Goal: Transaction & Acquisition: Book appointment/travel/reservation

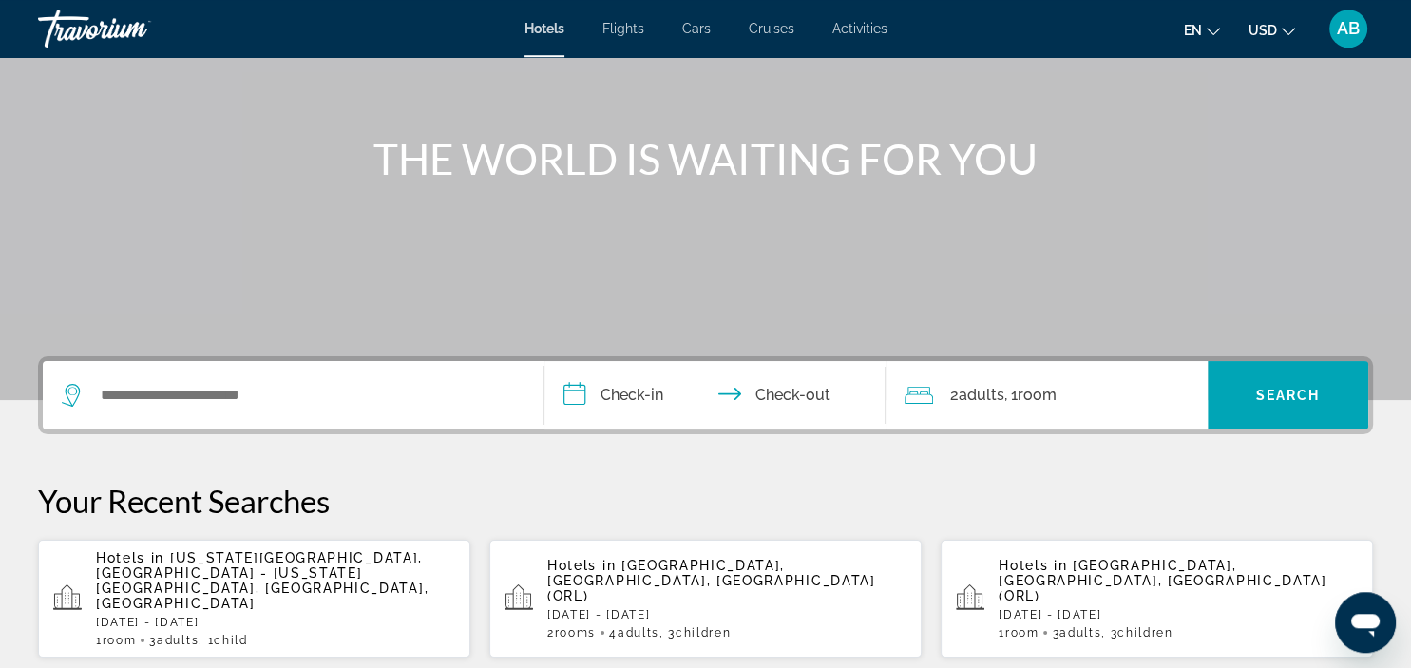
scroll to position [200, 0]
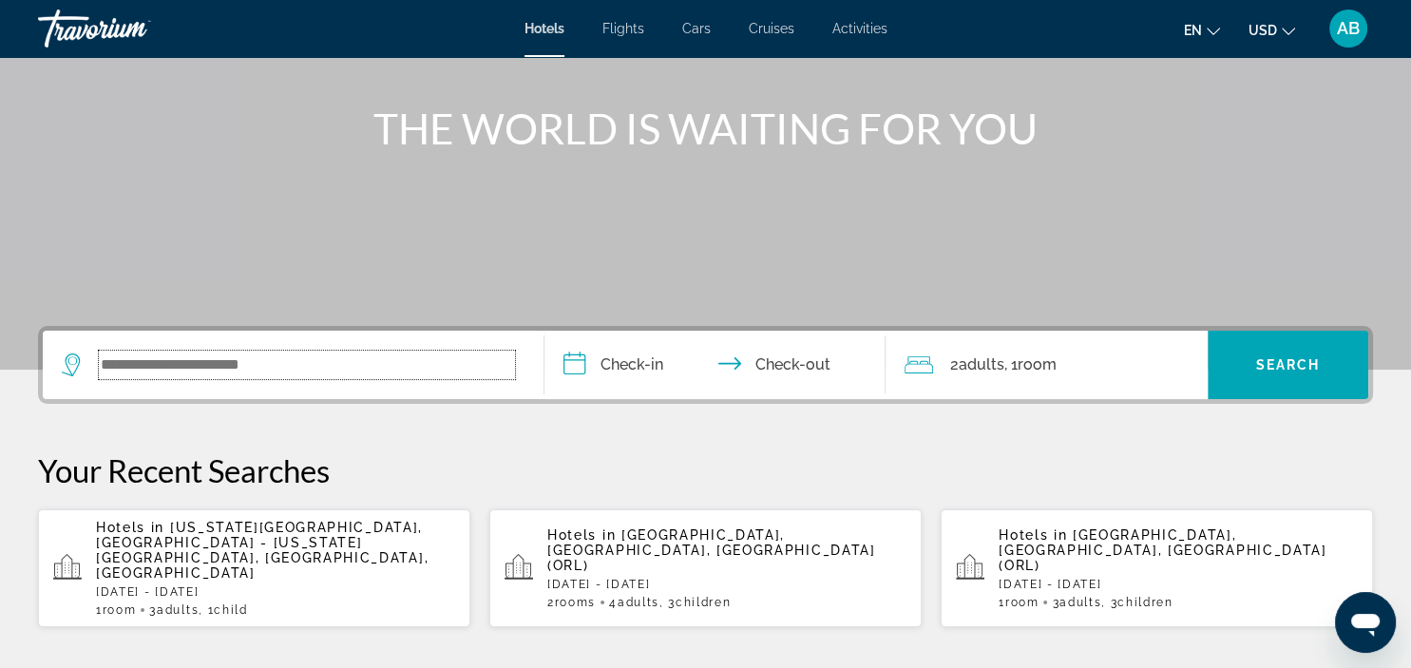
click at [123, 368] on input "Search widget" at bounding box center [307, 365] width 416 height 29
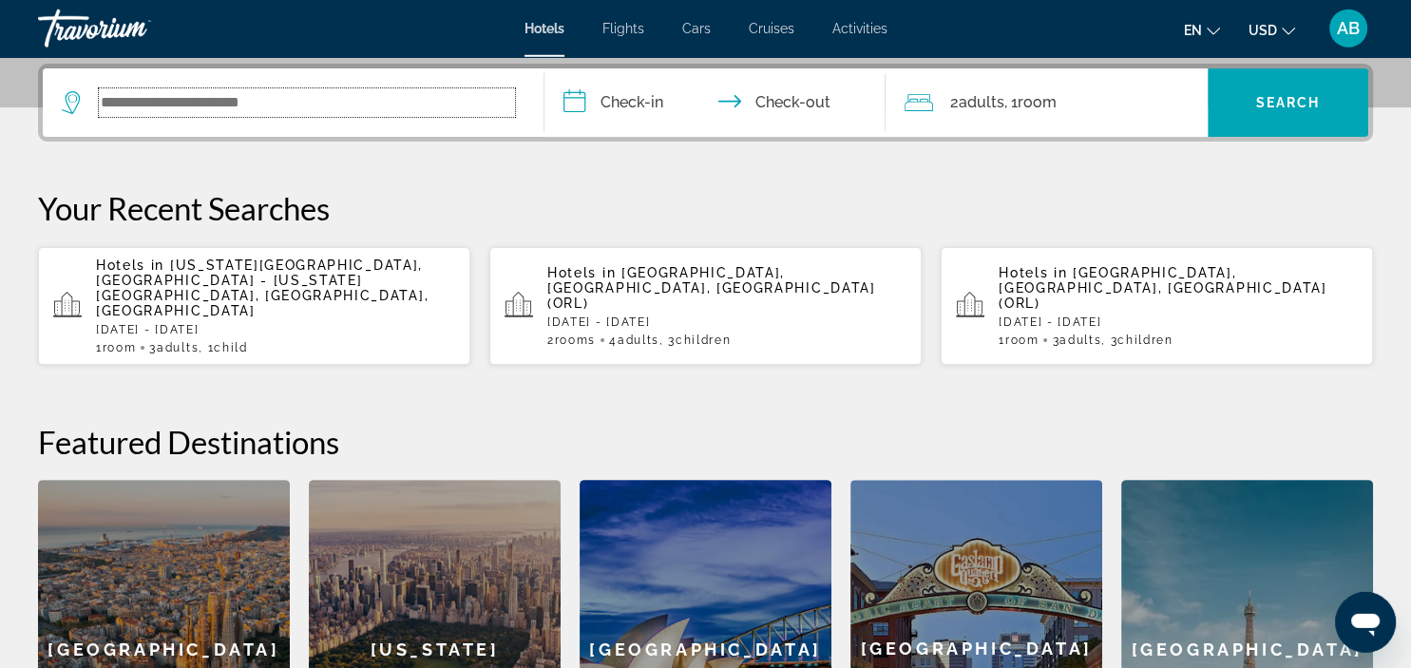
scroll to position [464, 0]
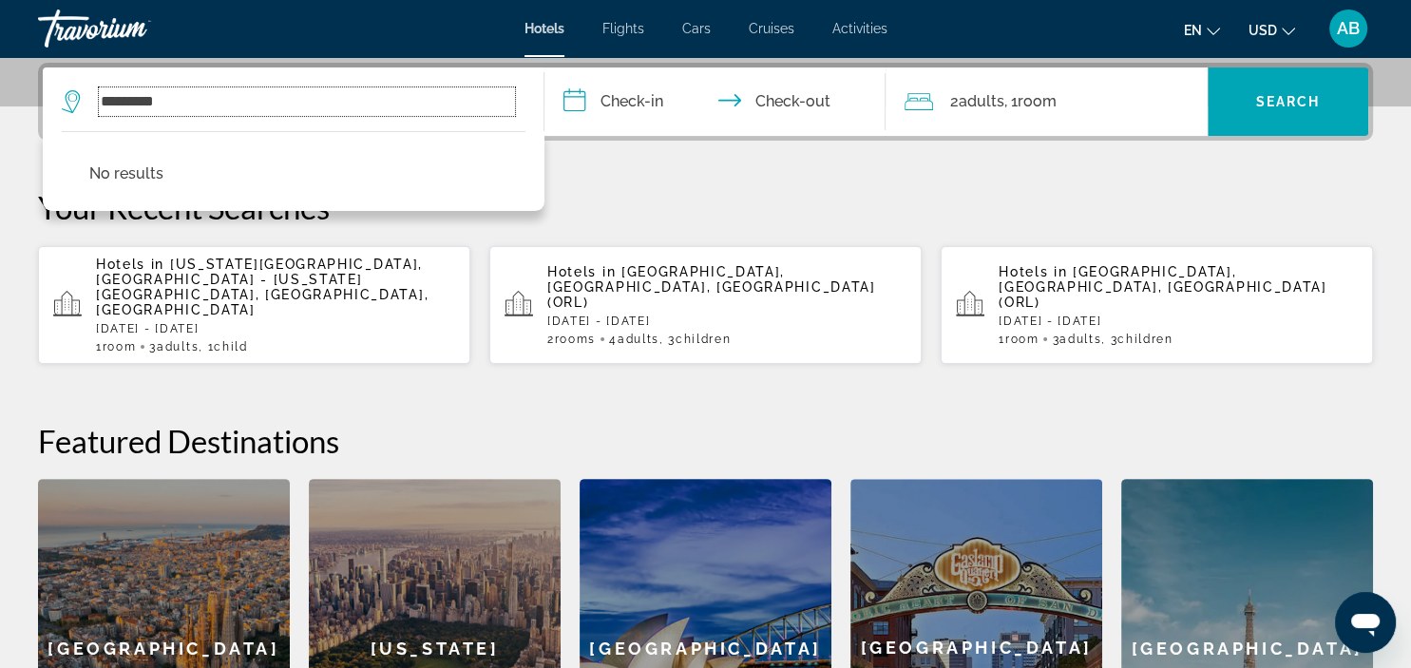
drag, startPoint x: 103, startPoint y: 95, endPoint x: 323, endPoint y: 81, distance: 220.9
click at [323, 87] on input "*********" at bounding box center [307, 101] width 416 height 29
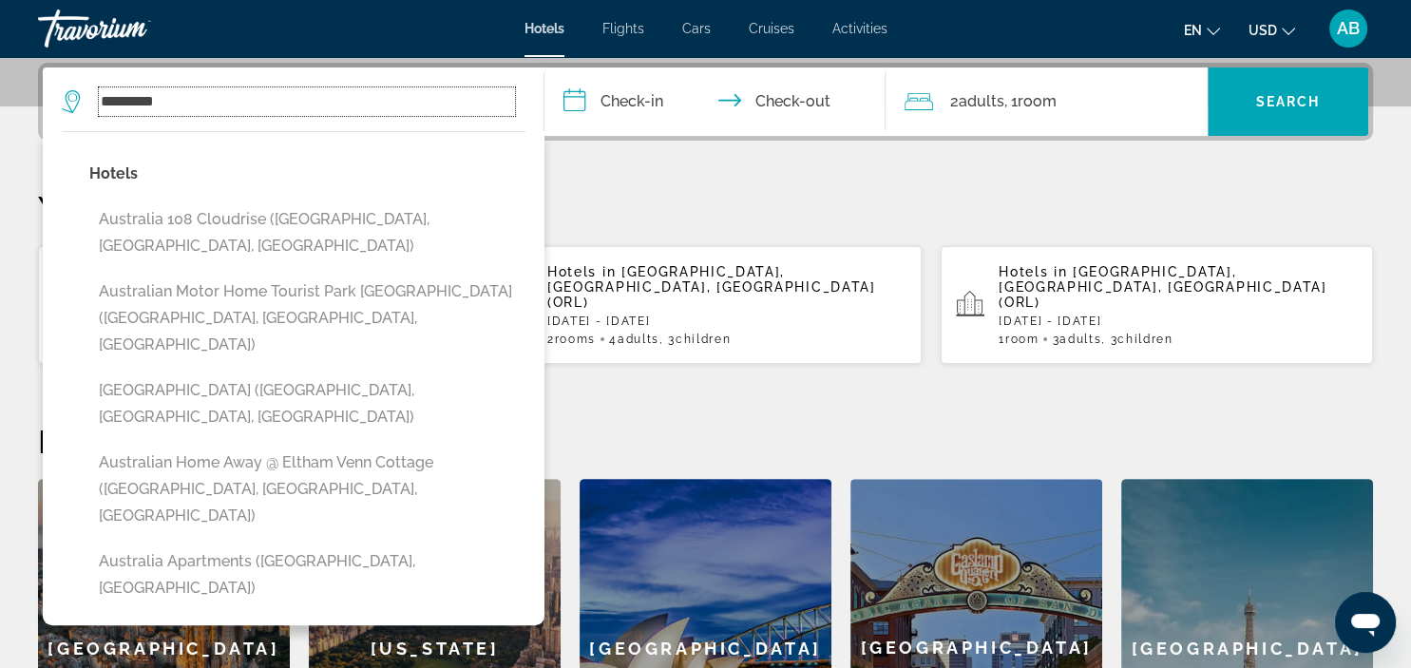
type input "*********"
click at [697, 618] on div "[GEOGRAPHIC_DATA]" at bounding box center [706, 648] width 252 height 338
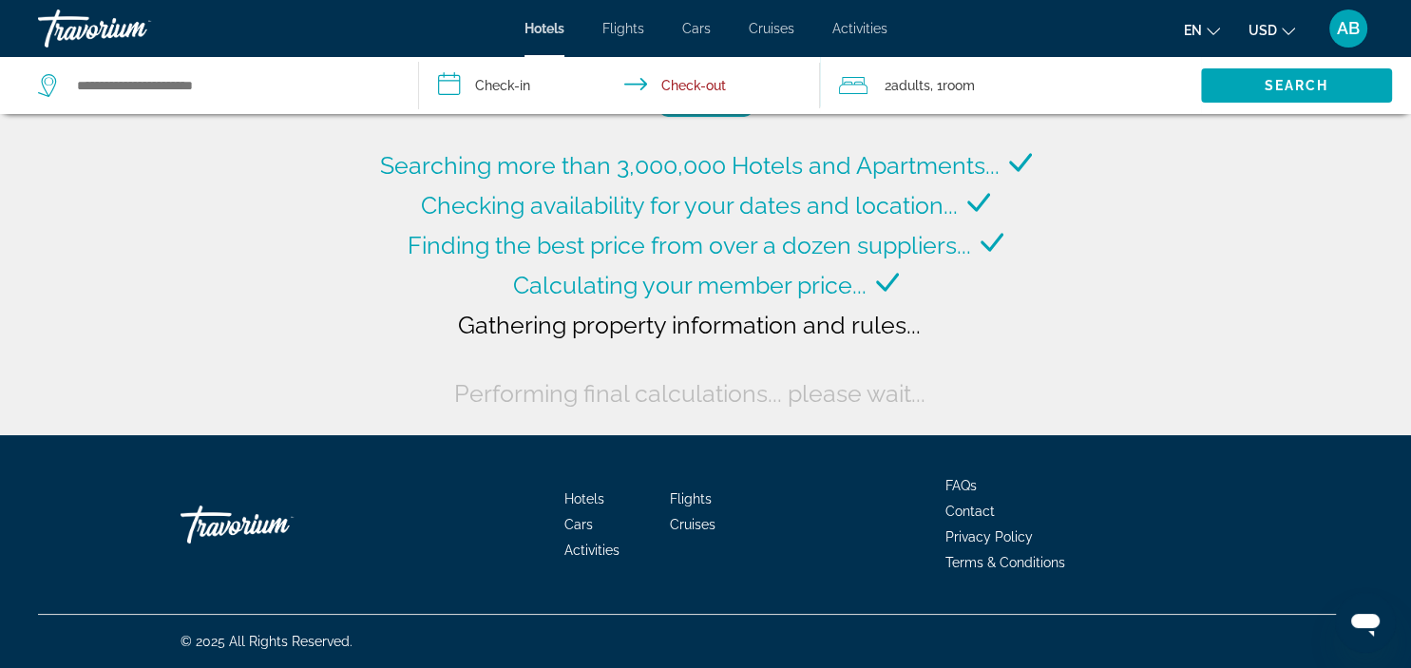
type input "**********"
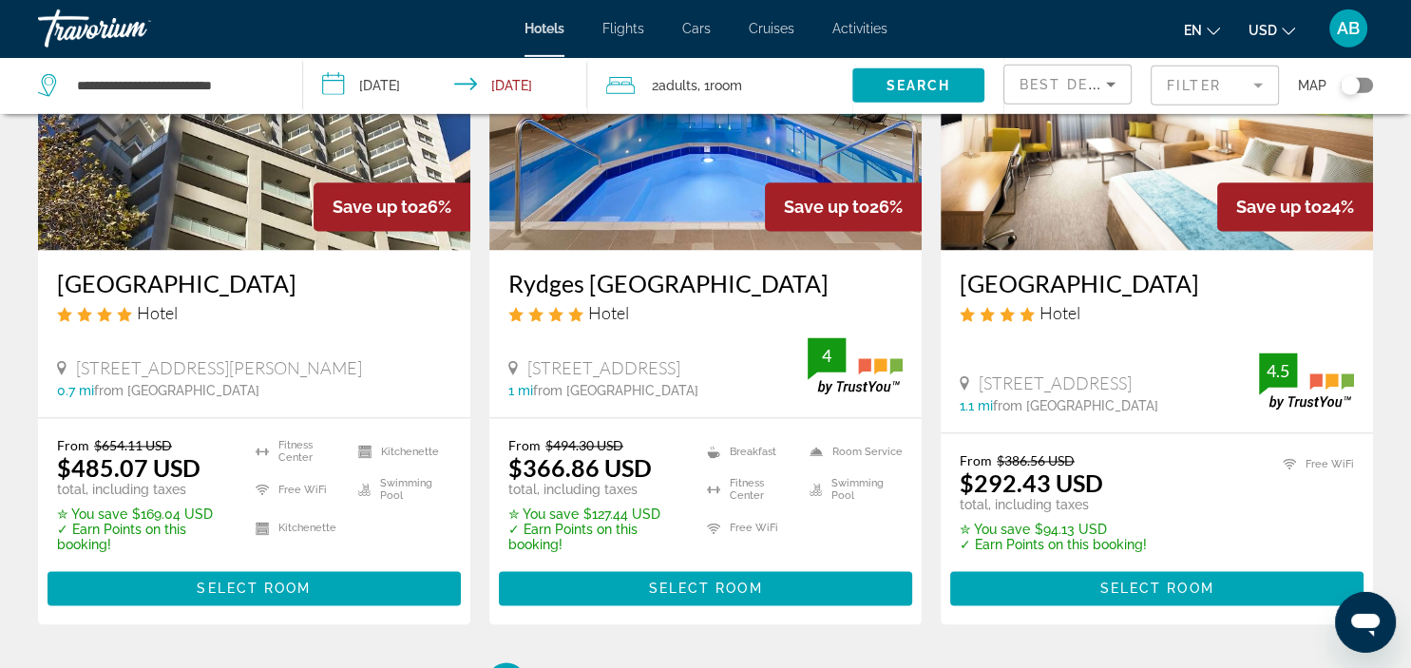
scroll to position [2508, 0]
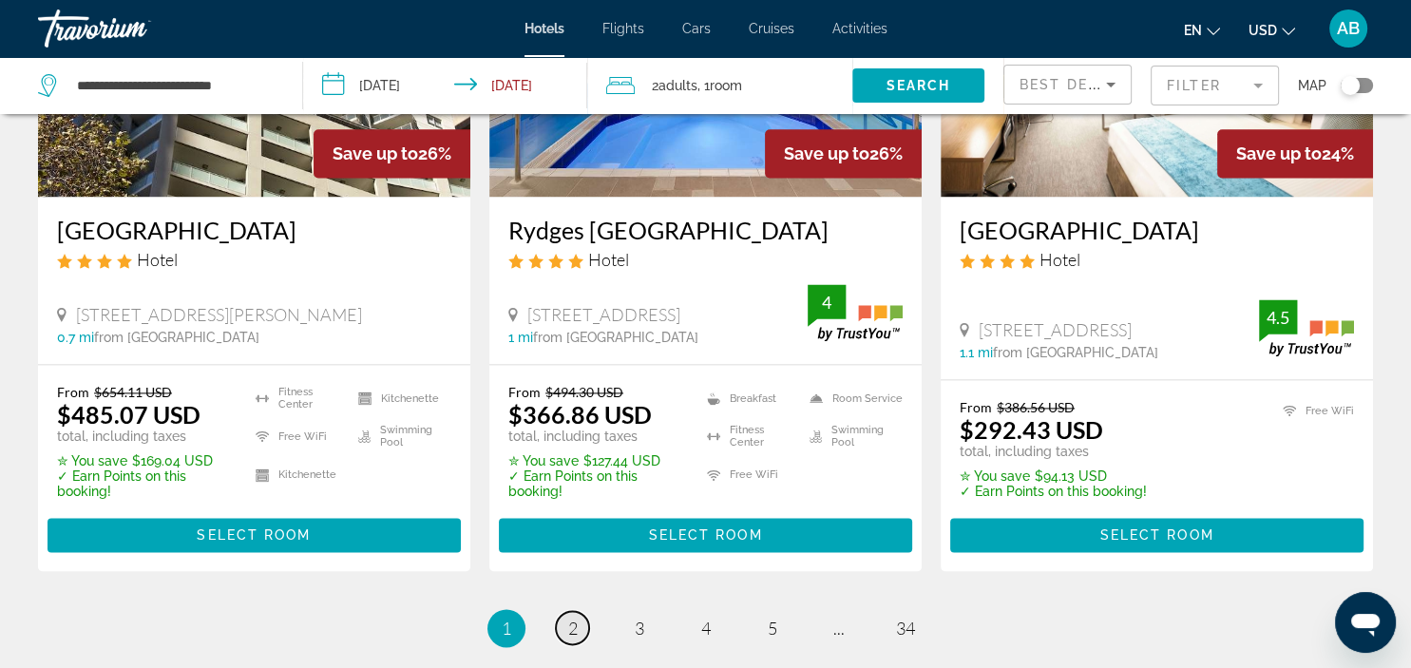
click at [569, 618] on span "2" at bounding box center [573, 628] width 10 height 21
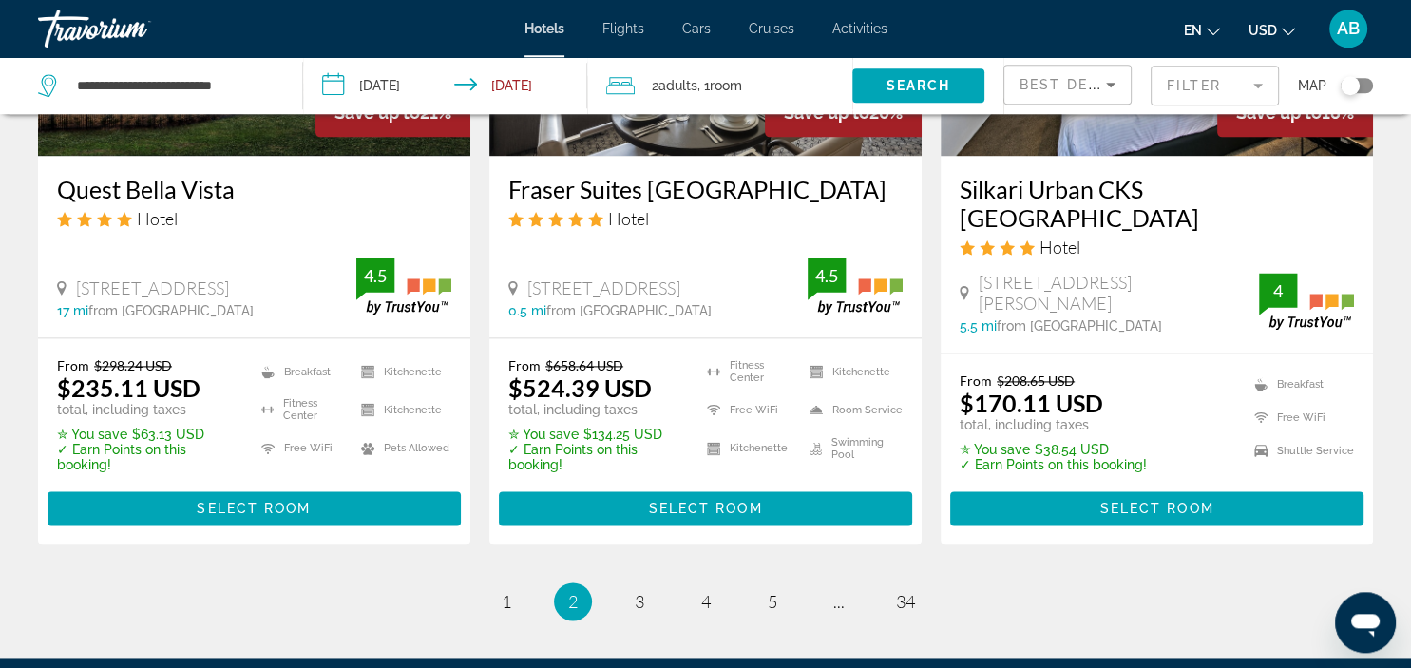
scroll to position [2508, 0]
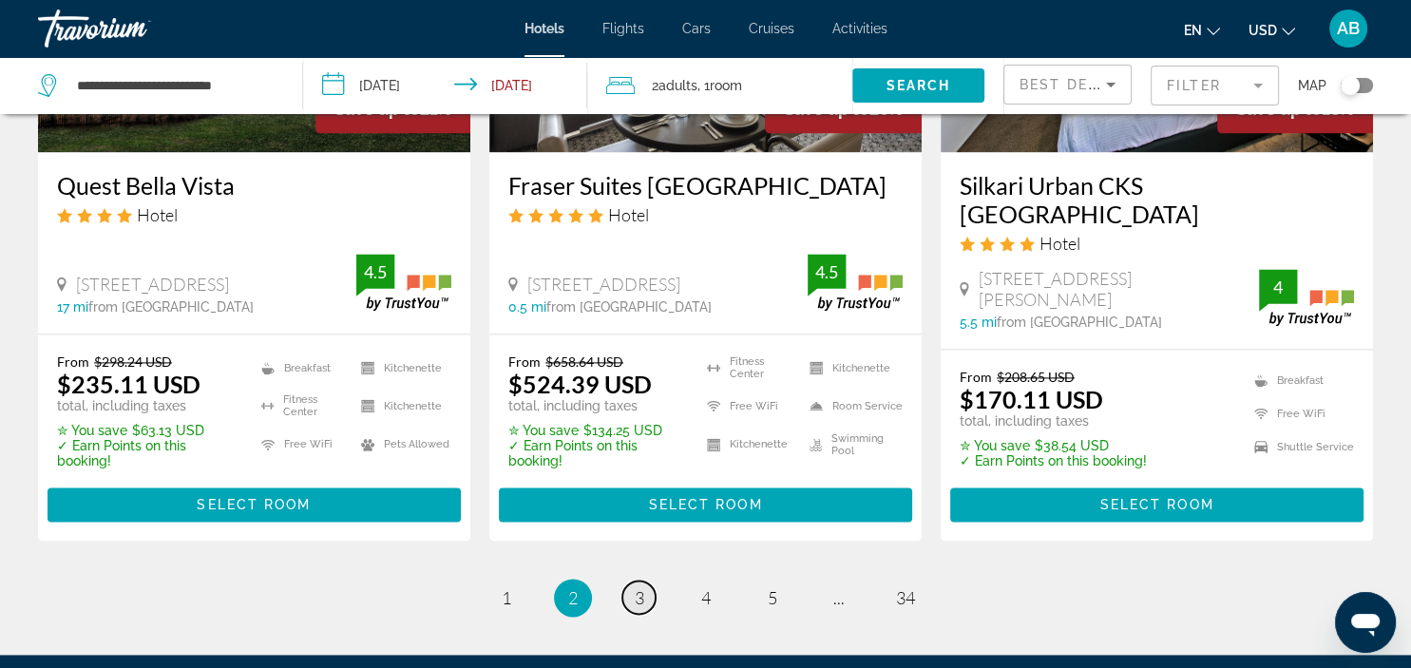
click at [645, 593] on link "page 3" at bounding box center [638, 597] width 33 height 33
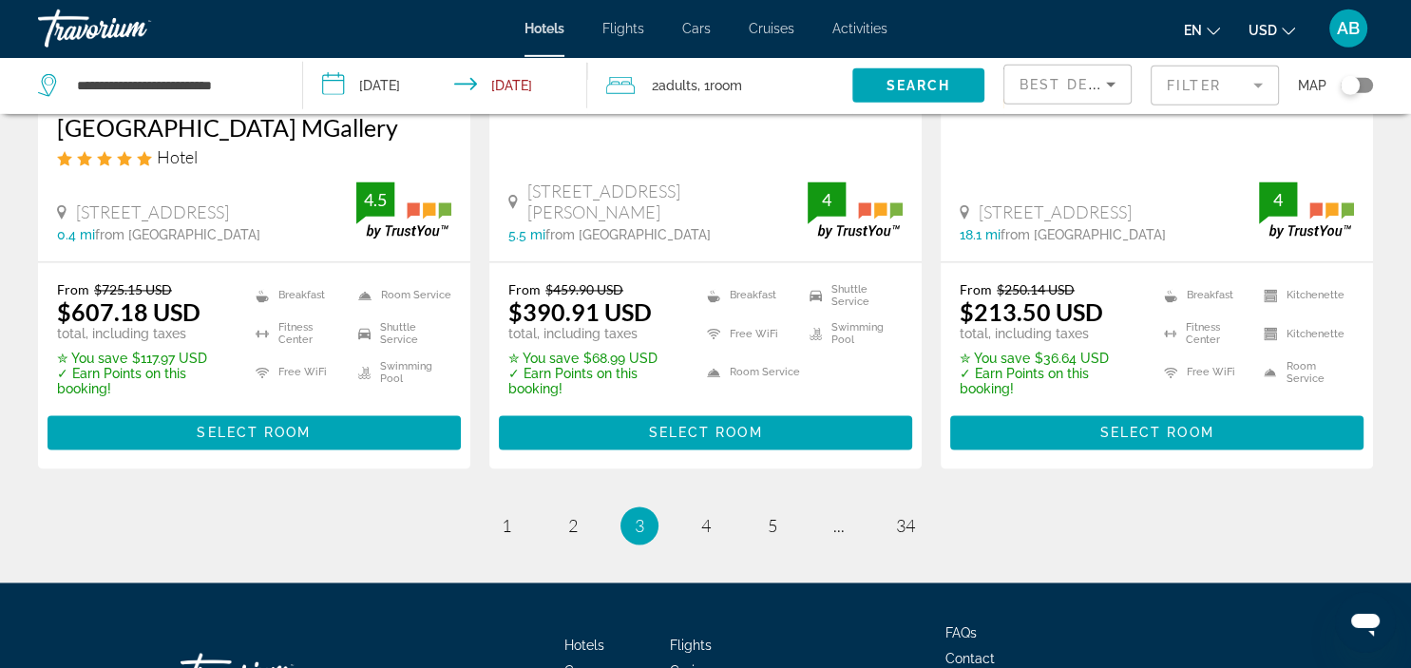
scroll to position [2709, 0]
click at [706, 515] on span "4" at bounding box center [706, 525] width 10 height 21
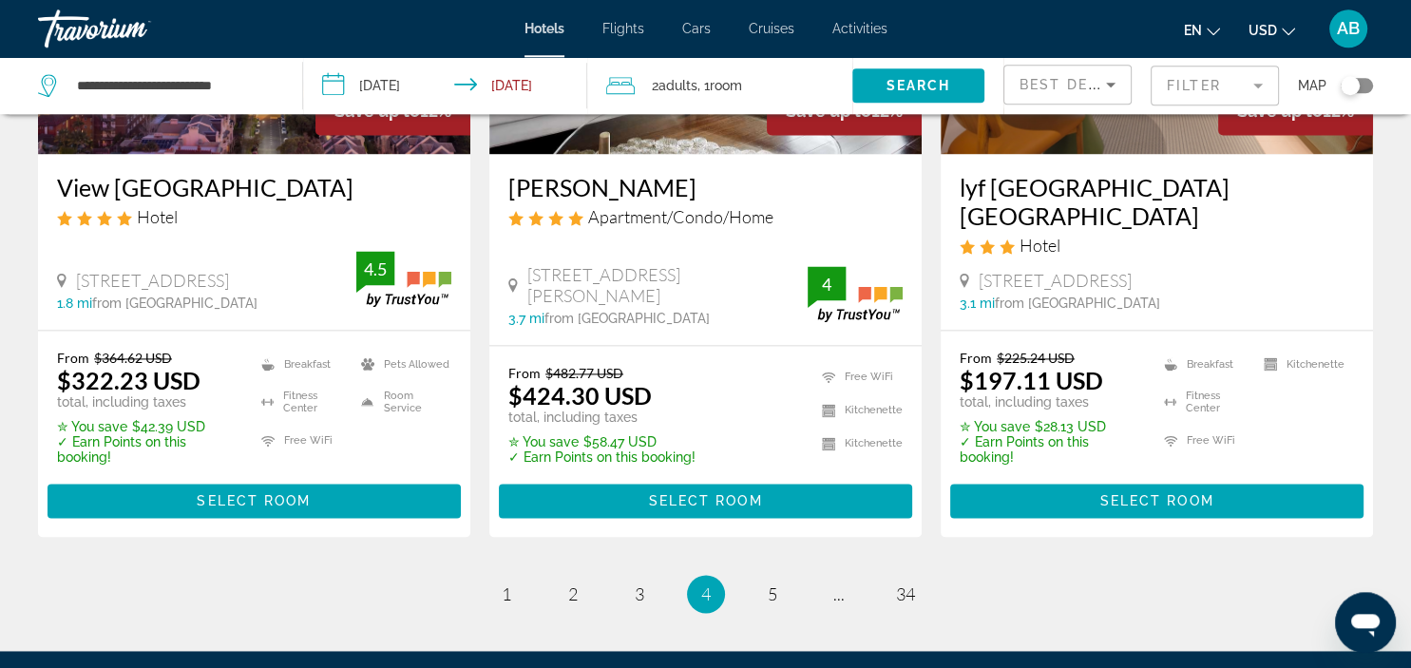
scroll to position [2709, 0]
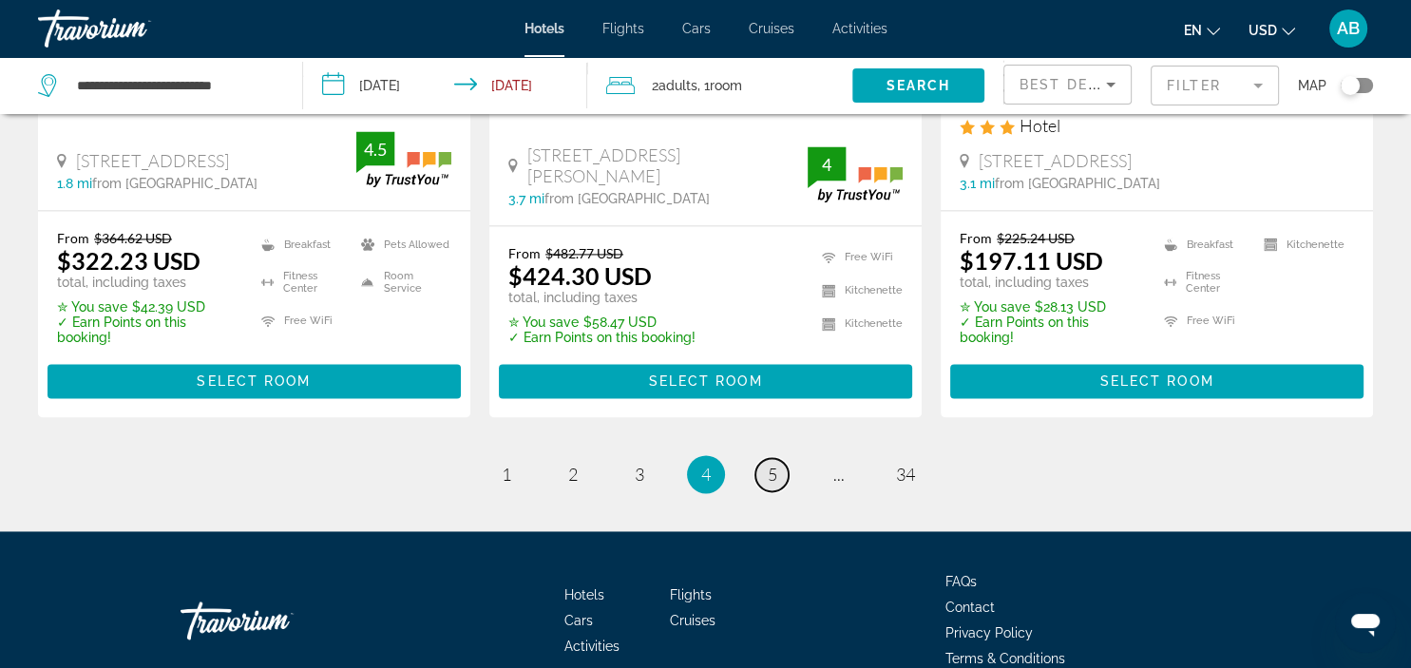
click at [770, 464] on span "5" at bounding box center [773, 474] width 10 height 21
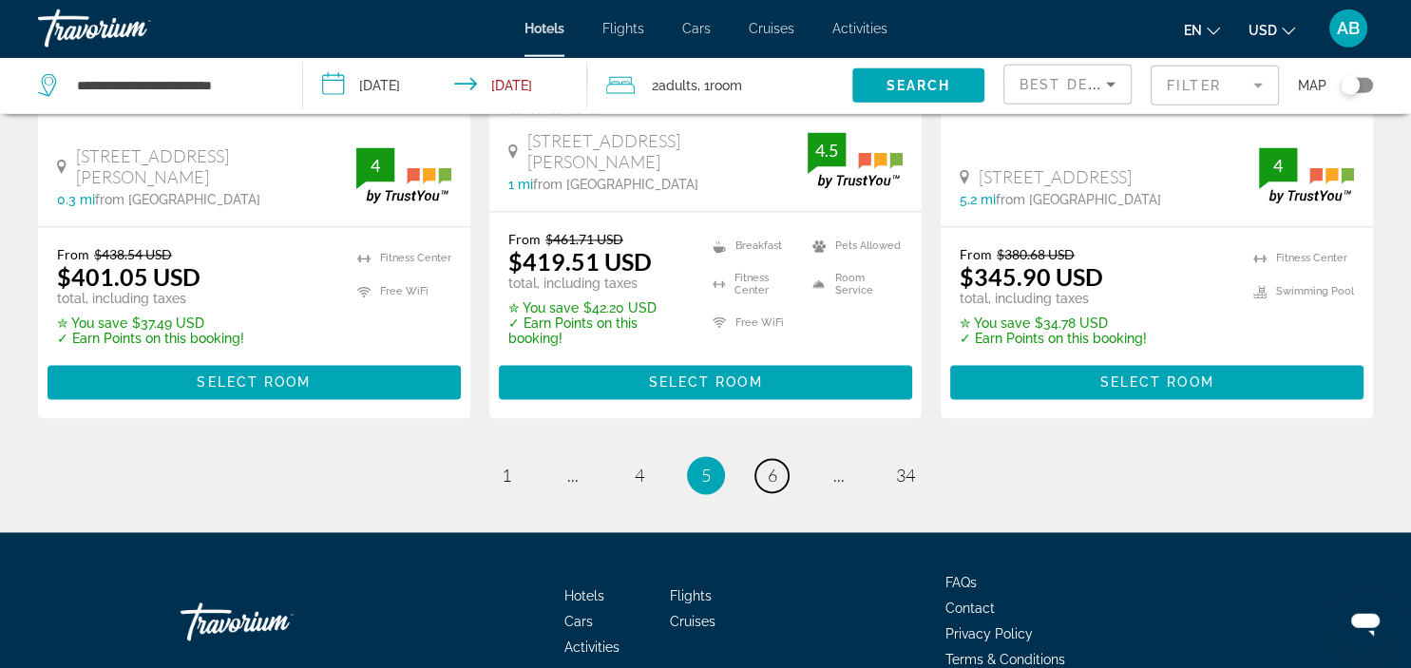
scroll to position [2709, 0]
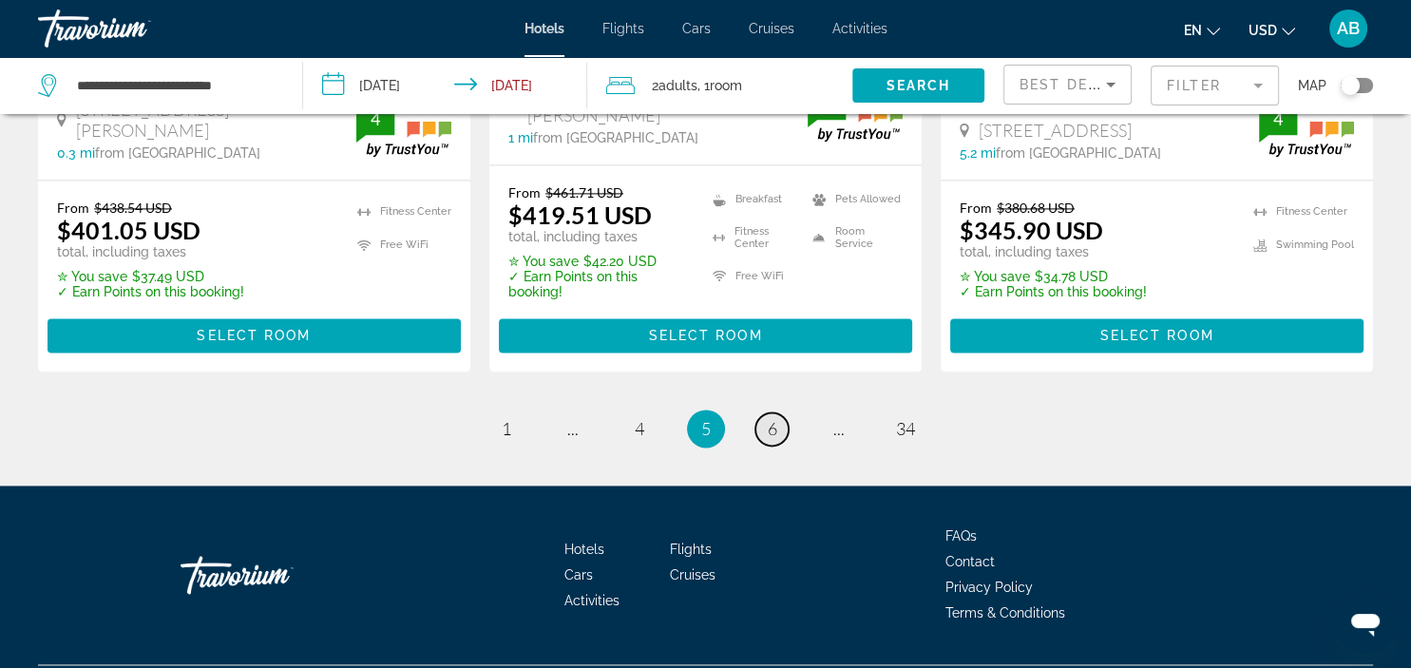
click at [769, 421] on span "6" at bounding box center [773, 428] width 10 height 21
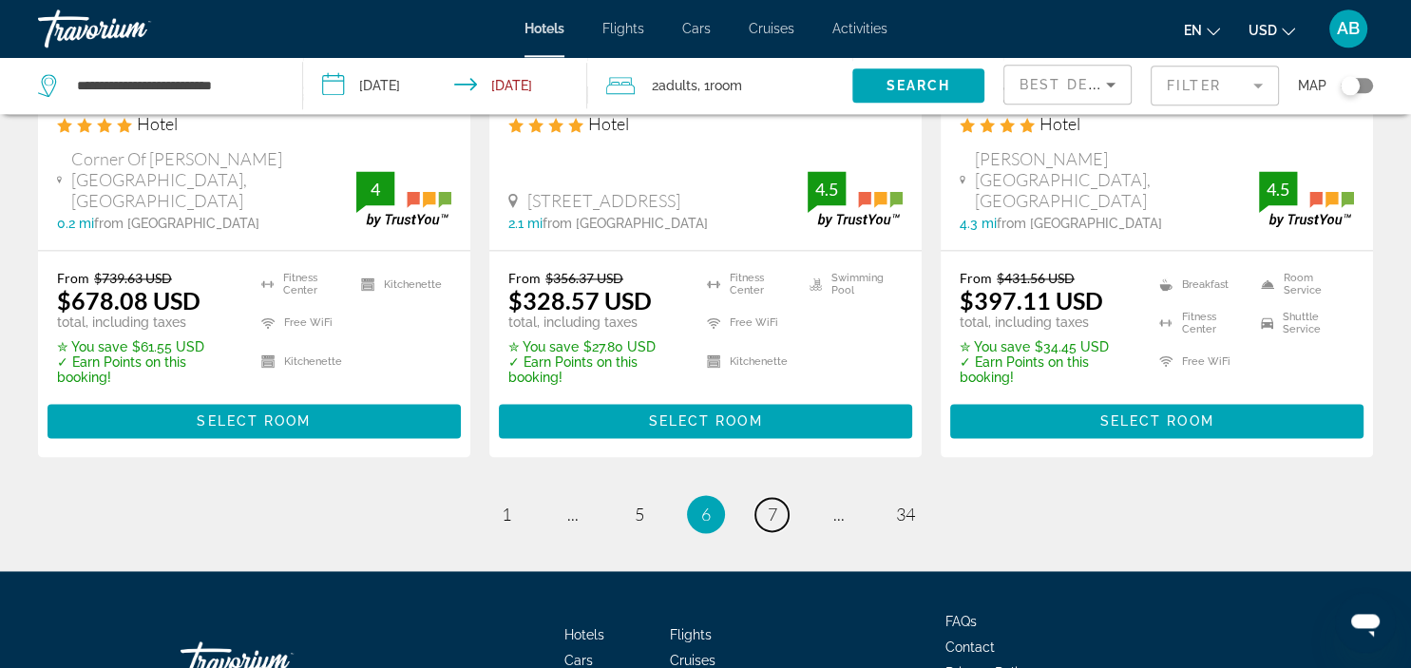
scroll to position [2608, 0]
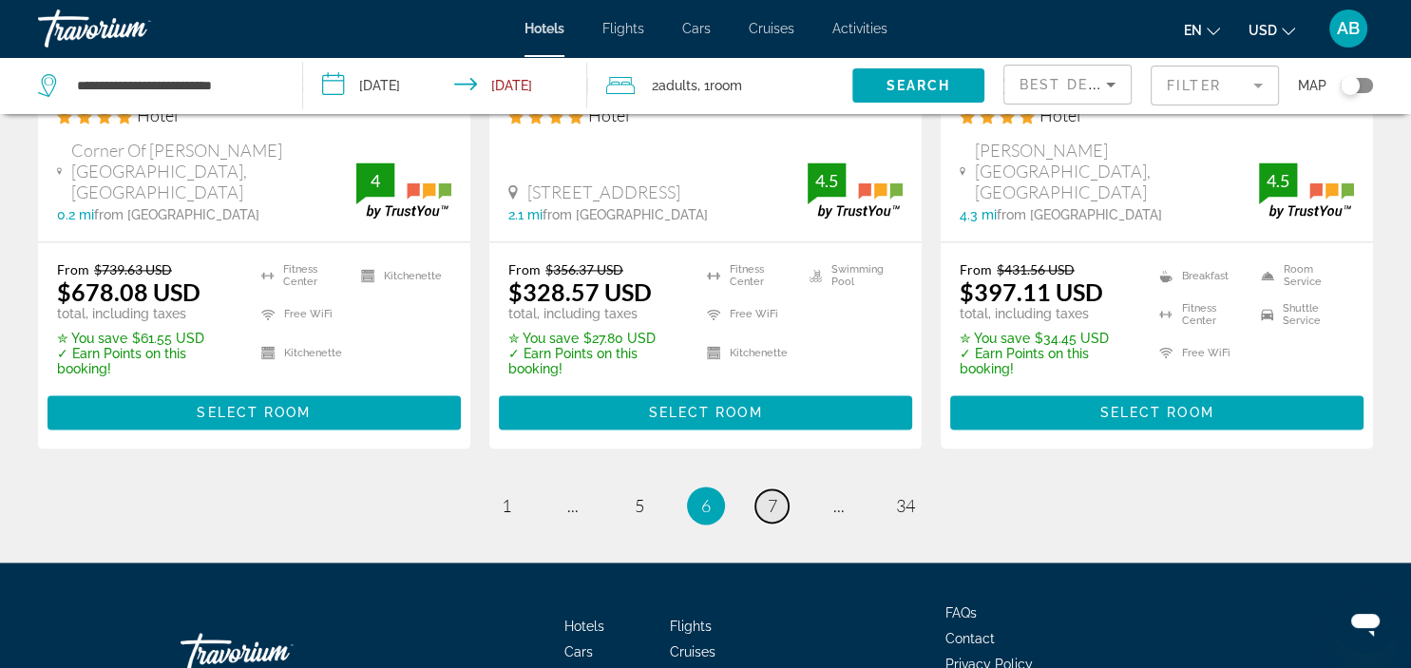
click at [776, 495] on span "7" at bounding box center [773, 505] width 10 height 21
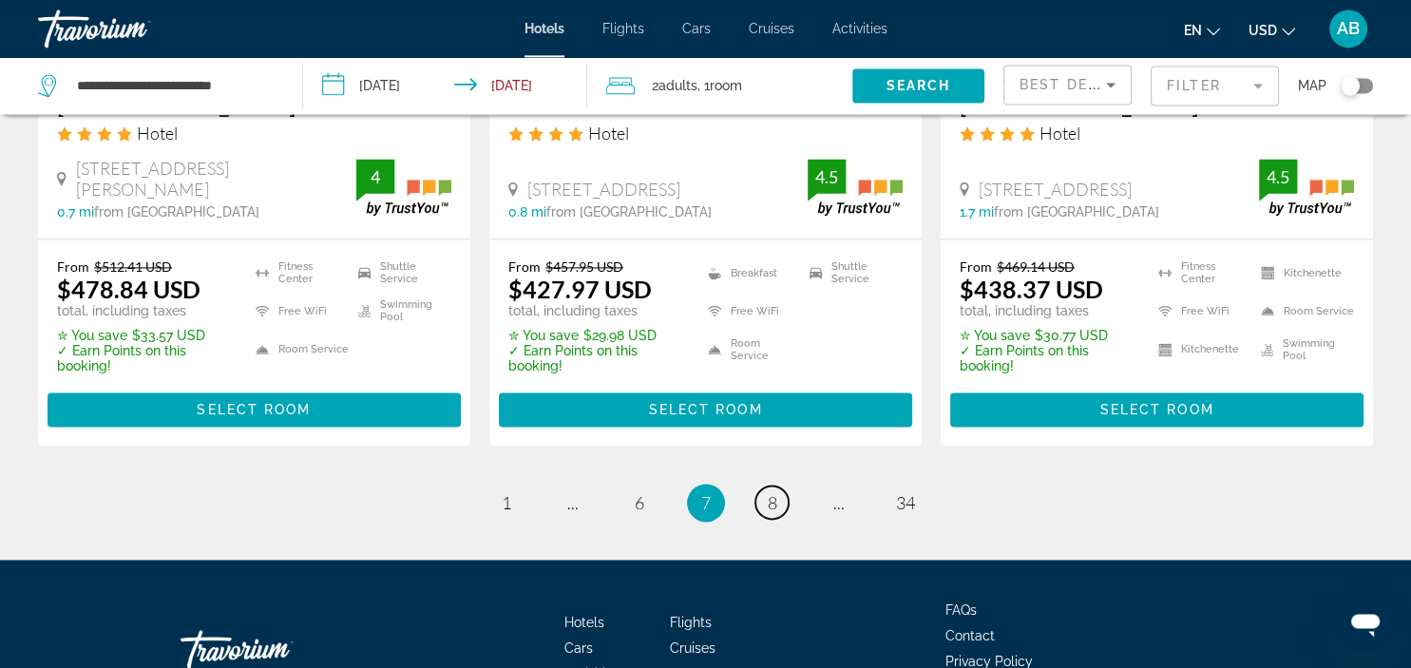
scroll to position [2709, 0]
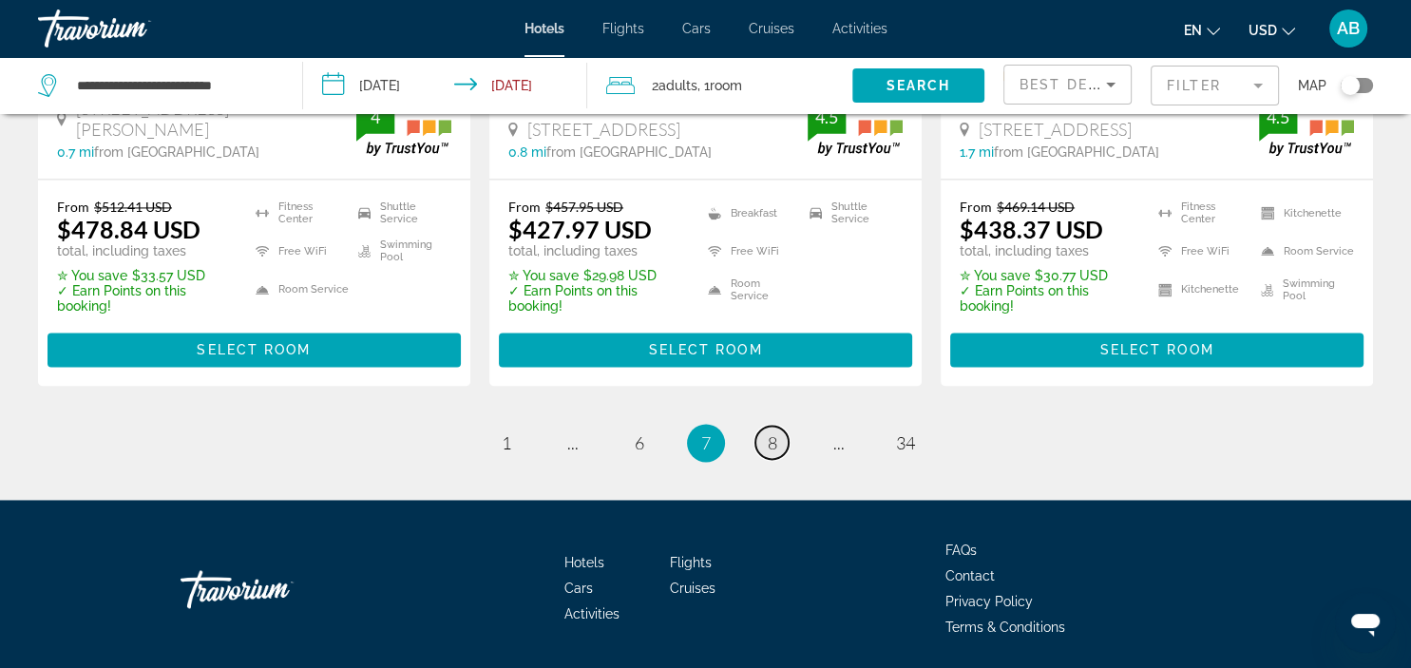
click at [773, 432] on span "8" at bounding box center [773, 442] width 10 height 21
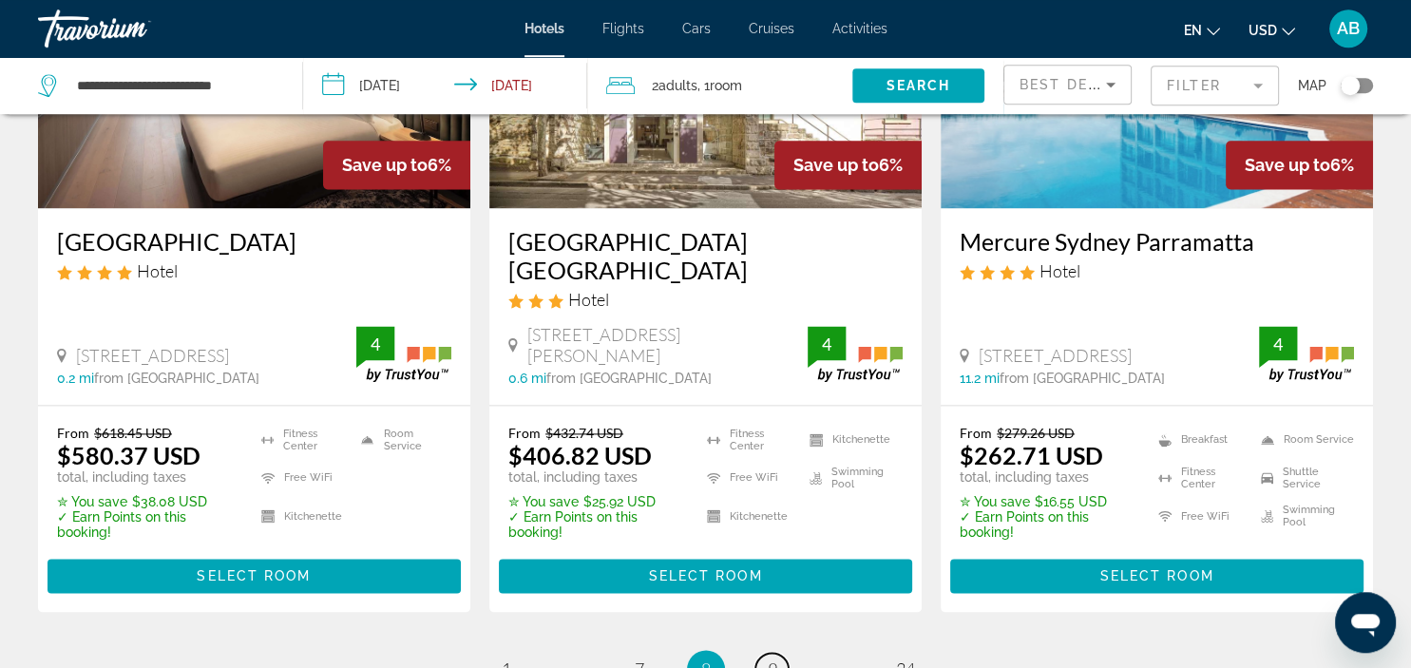
scroll to position [2508, 0]
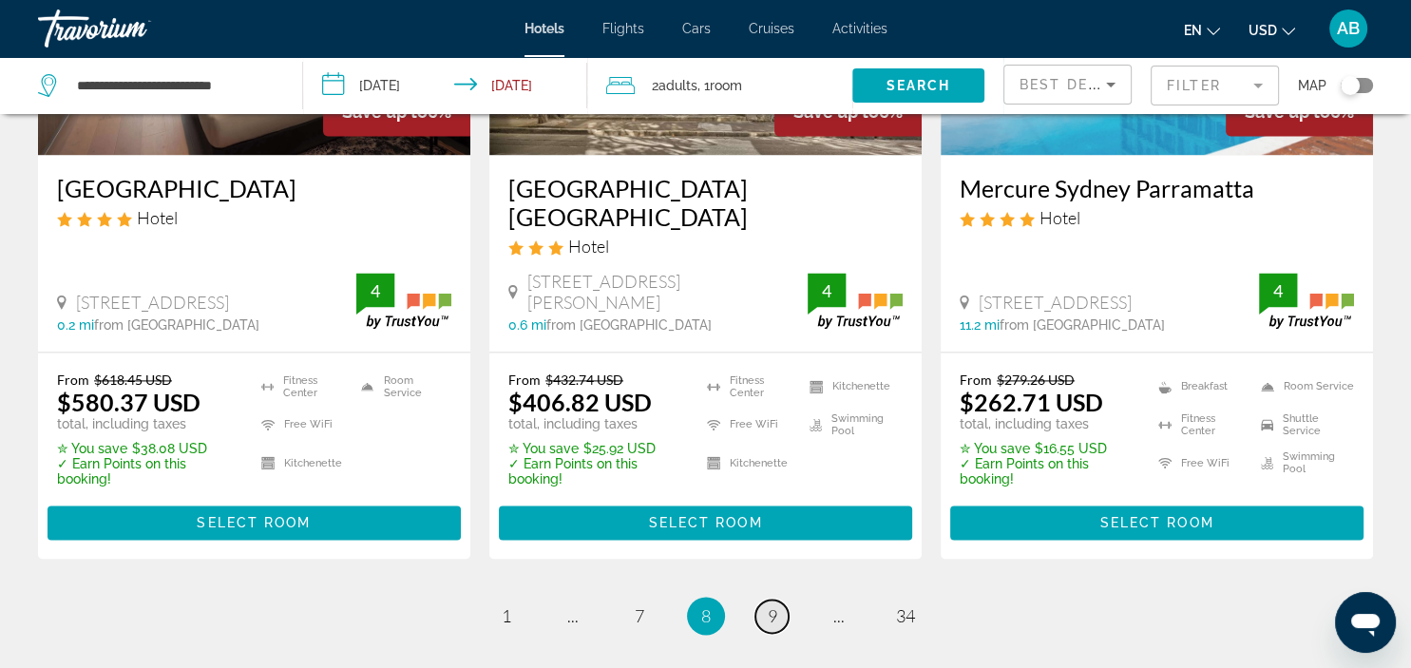
click at [774, 605] on span "9" at bounding box center [773, 615] width 10 height 21
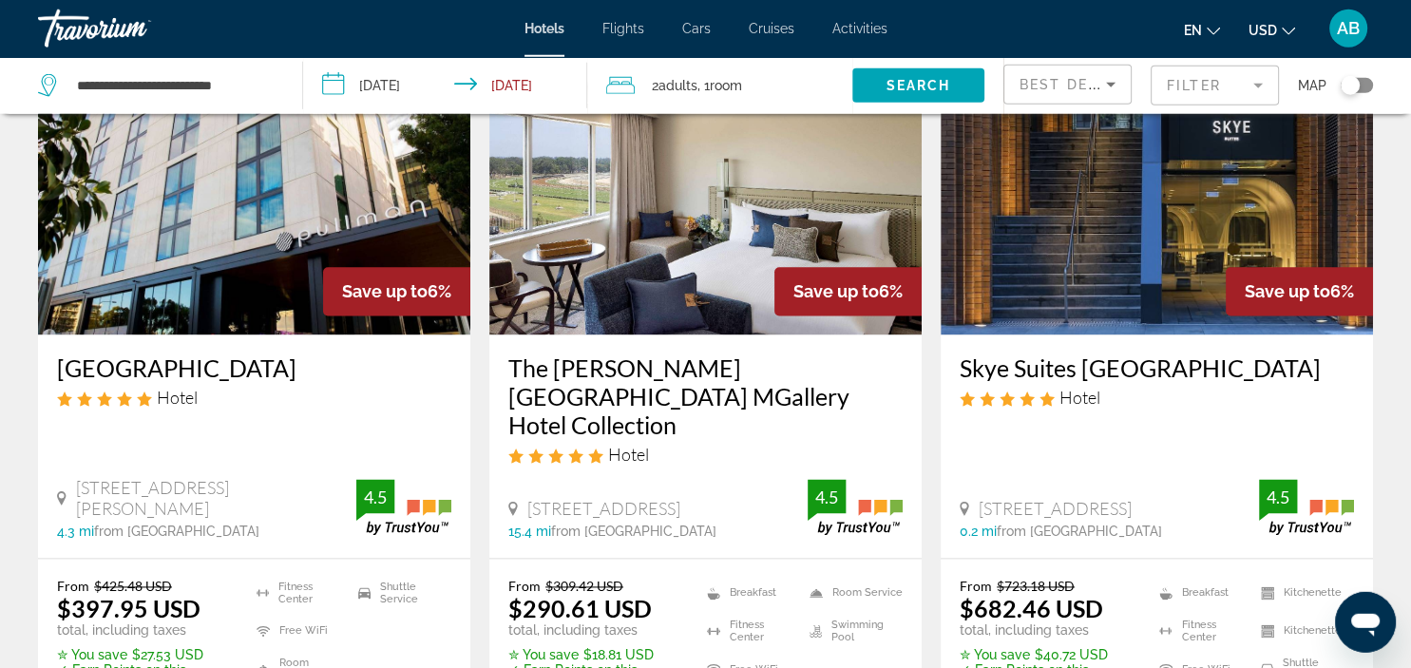
scroll to position [2508, 0]
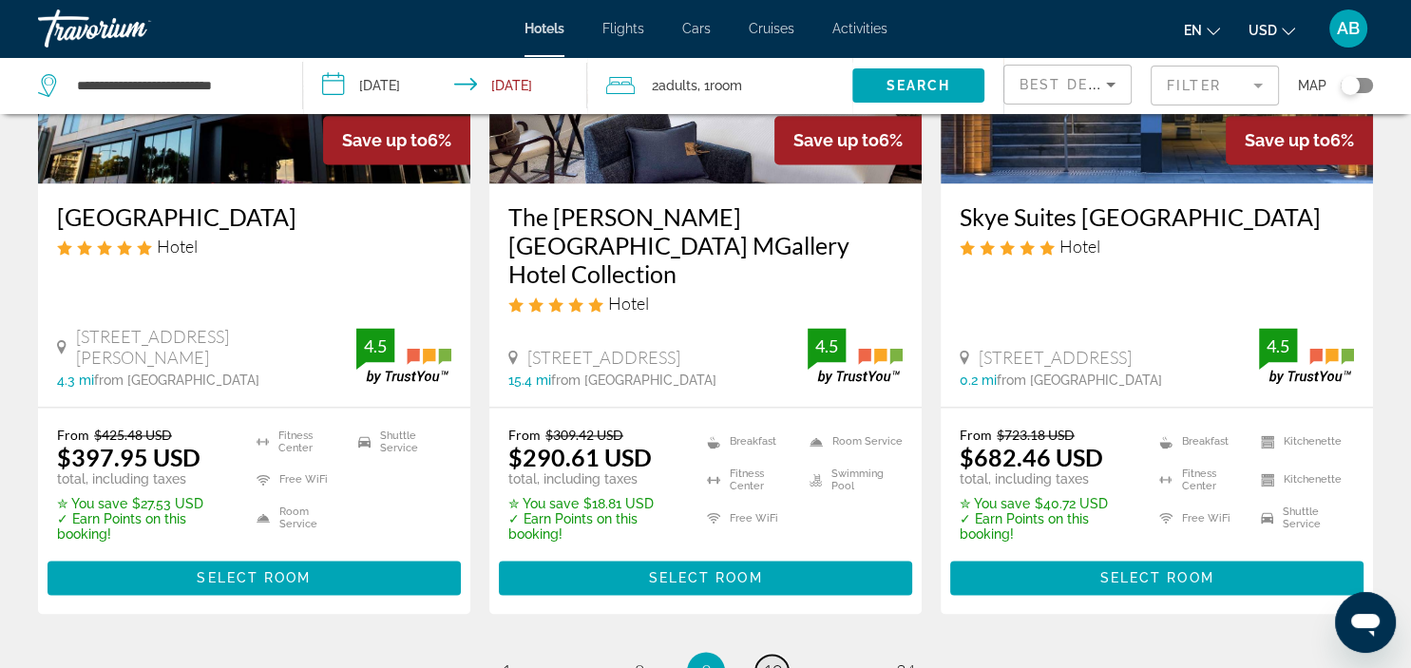
click at [770, 660] on span "10" at bounding box center [772, 670] width 19 height 21
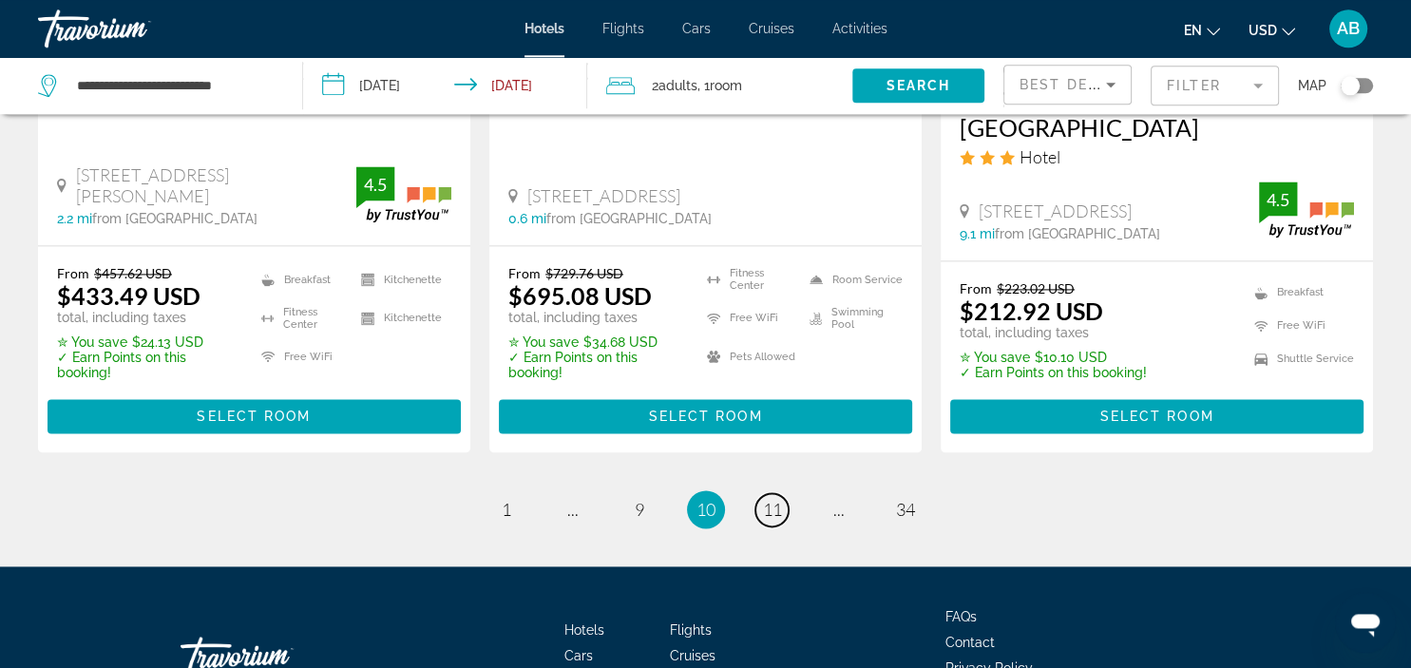
scroll to position [2709, 0]
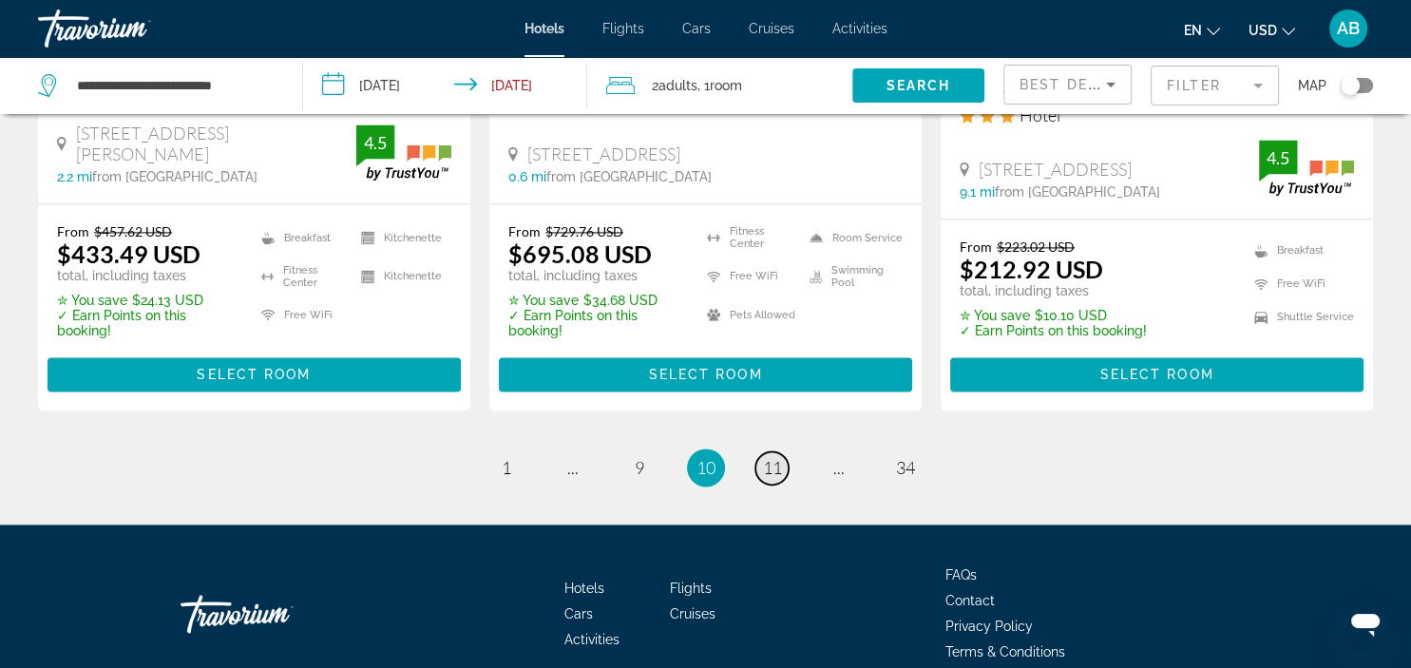
click at [773, 457] on span "11" at bounding box center [772, 467] width 19 height 21
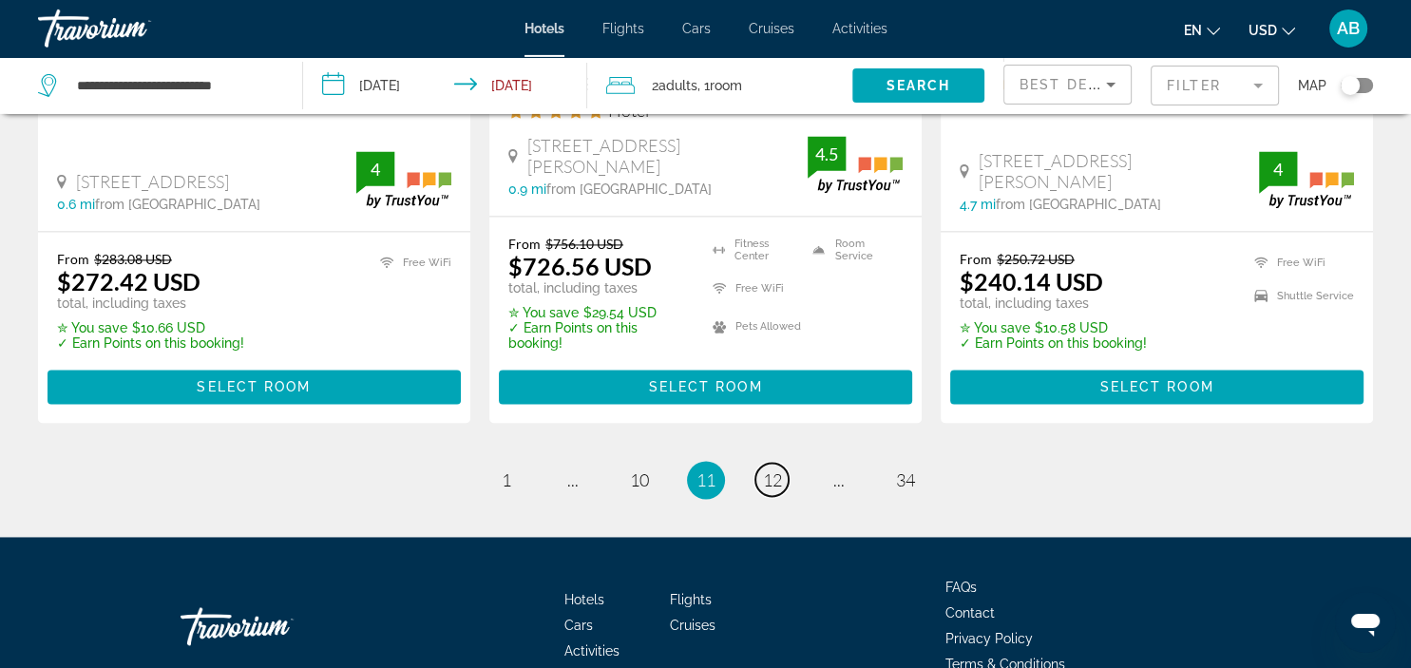
scroll to position [2709, 0]
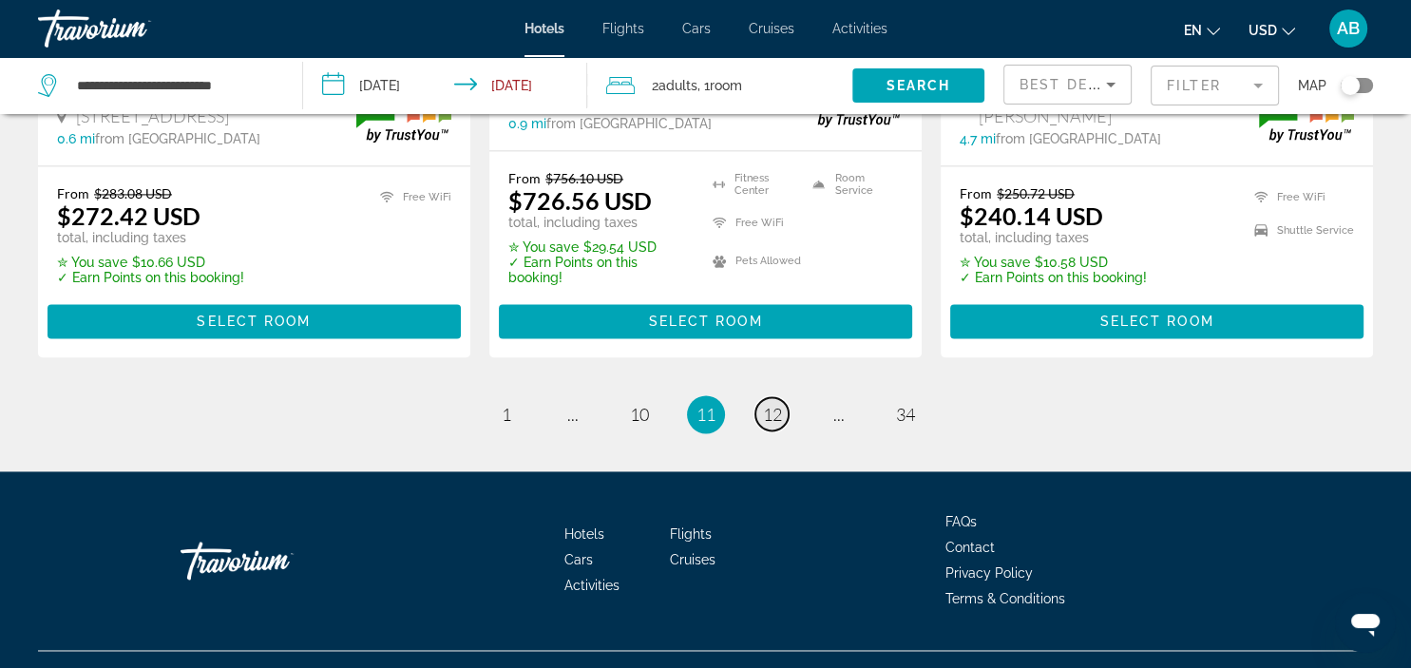
click at [776, 406] on span "12" at bounding box center [772, 414] width 19 height 21
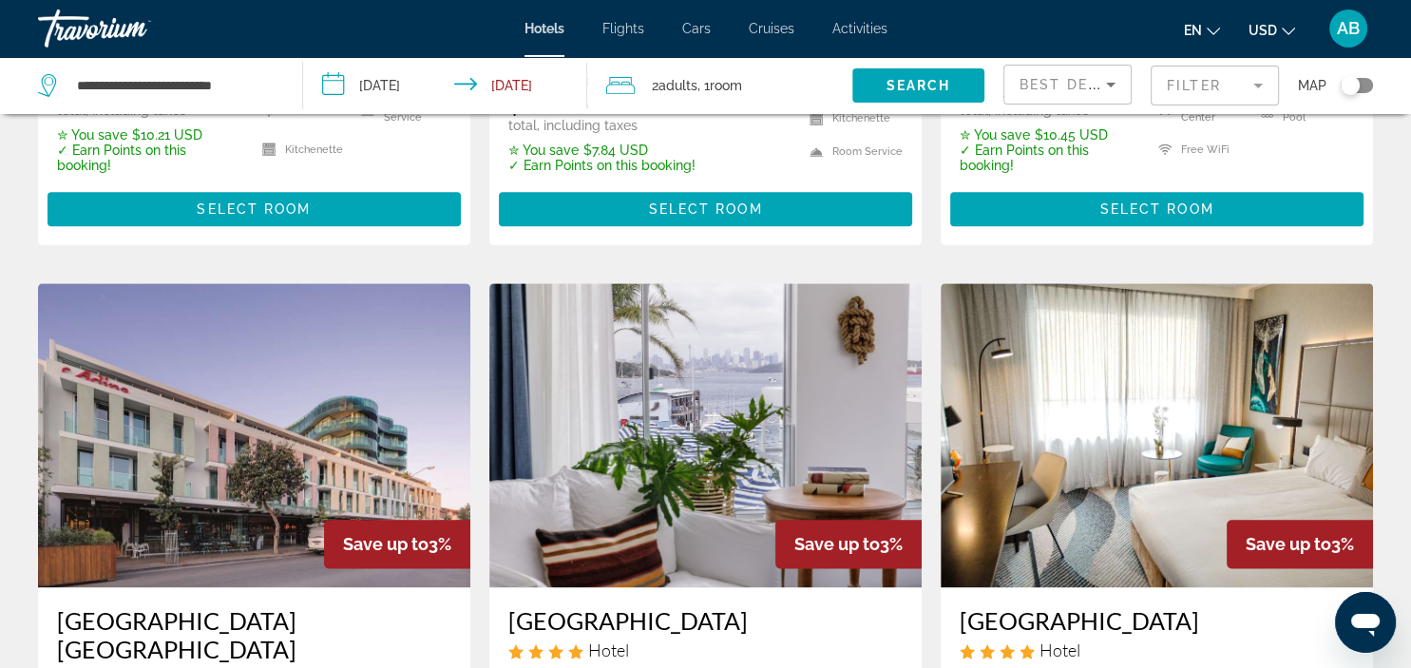
scroll to position [2106, 0]
